Goal: Transaction & Acquisition: Obtain resource

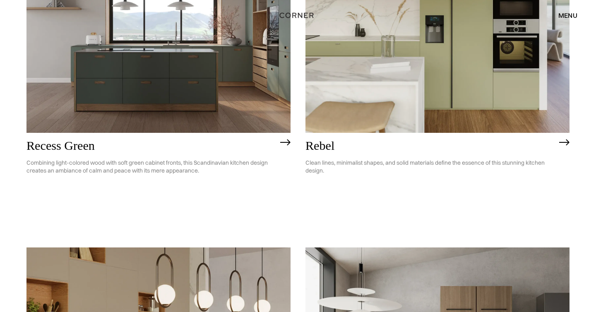
scroll to position [955, 0]
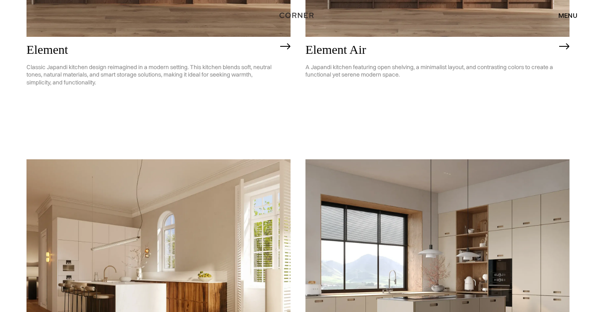
click at [567, 12] on div "menu" at bounding box center [567, 15] width 19 height 7
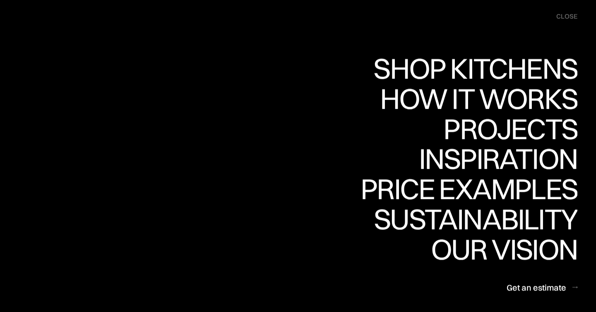
click at [567, 12] on div "menu close" at bounding box center [562, 16] width 29 height 17
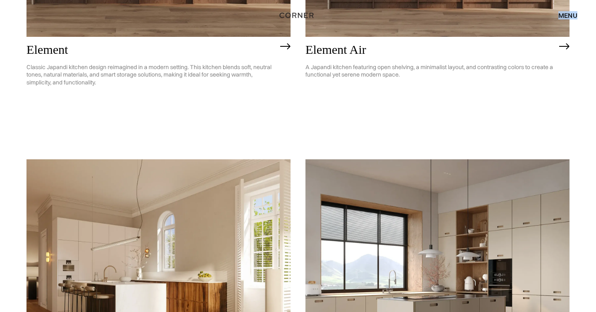
click at [567, 12] on div "menu" at bounding box center [567, 15] width 19 height 7
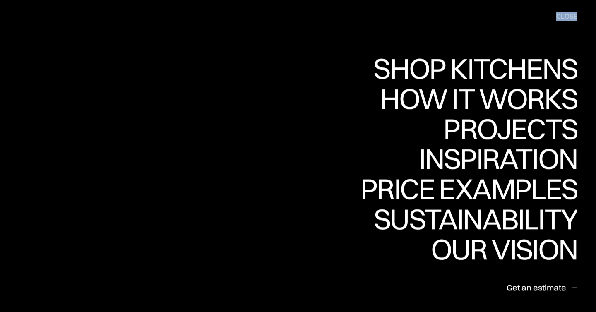
click at [567, 12] on div "menu close" at bounding box center [562, 16] width 29 height 17
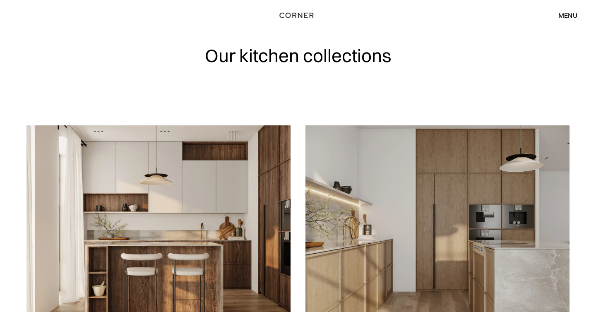
scroll to position [0, 0]
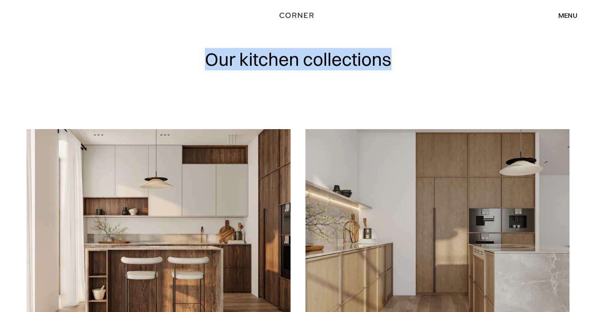
drag, startPoint x: 456, startPoint y: 58, endPoint x: 182, endPoint y: 58, distance: 273.1
click at [182, 58] on div "Our kitchen collections" at bounding box center [298, 64] width 530 height 129
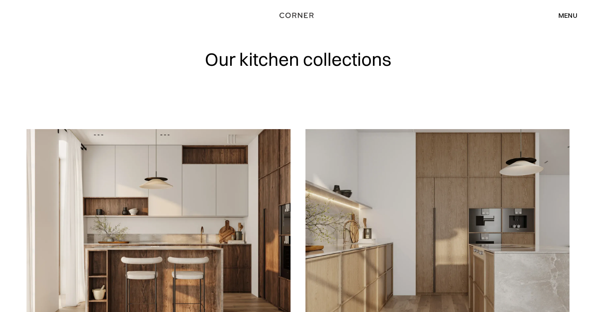
click at [562, 10] on div "menu close" at bounding box center [563, 15] width 27 height 14
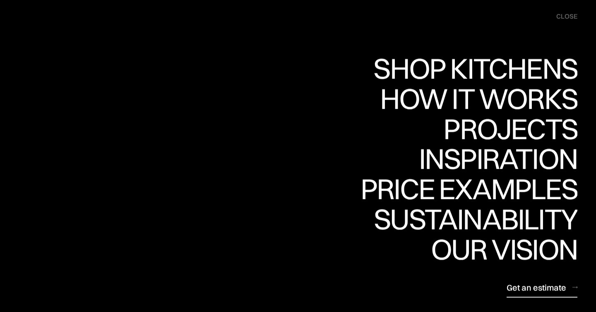
click at [535, 286] on div "Get an estimate" at bounding box center [537, 287] width 60 height 11
